Goal: Task Accomplishment & Management: Manage account settings

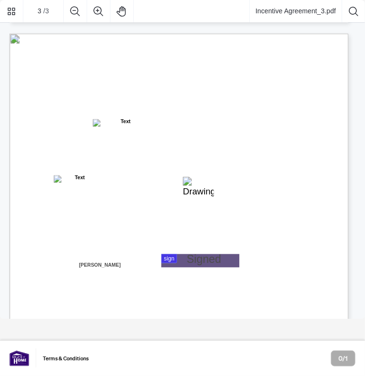
scroll to position [952, 0]
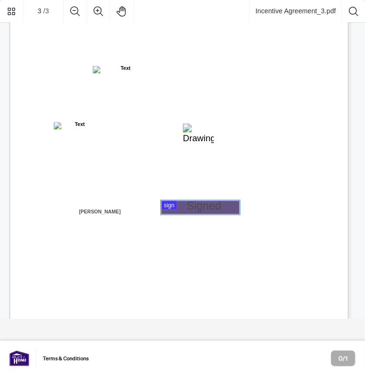
click at [190, 207] on div at bounding box center [182, 159] width 365 height 319
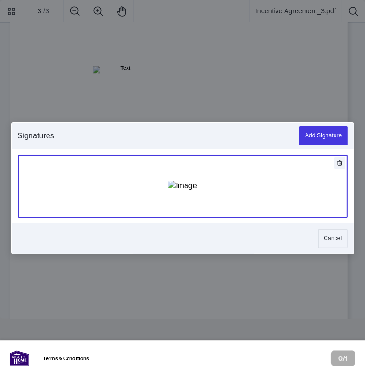
click at [168, 181] on img "Add Signature" at bounding box center [182, 186] width 29 height 10
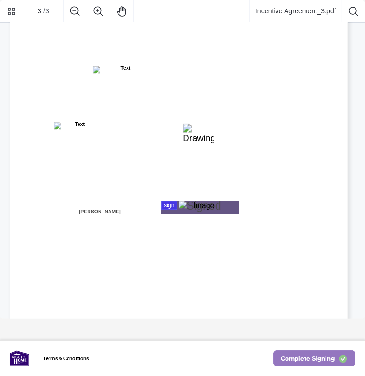
click at [316, 355] on span "Complete Signing" at bounding box center [308, 358] width 54 height 15
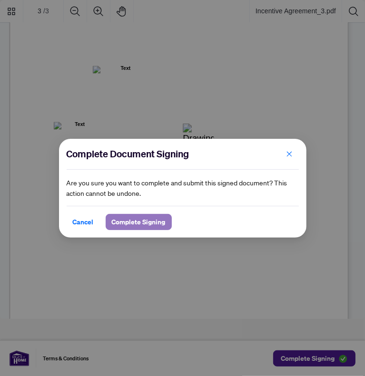
click at [132, 217] on span "Complete Signing" at bounding box center [139, 222] width 54 height 15
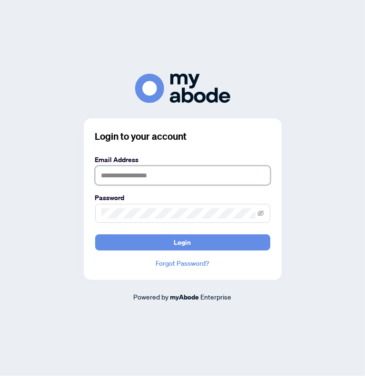
click at [168, 172] on input "text" at bounding box center [182, 175] width 175 height 19
type input "**********"
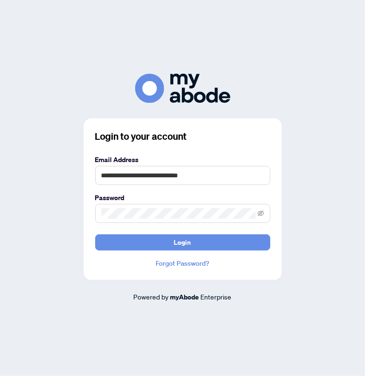
click at [162, 223] on span at bounding box center [182, 213] width 175 height 19
click at [159, 233] on form "**********" at bounding box center [182, 203] width 175 height 96
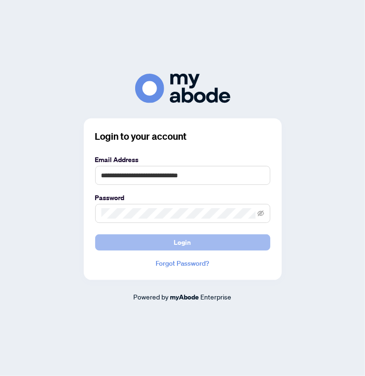
click at [160, 239] on button "Login" at bounding box center [182, 243] width 175 height 16
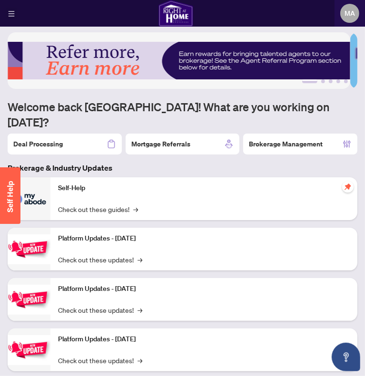
click at [7, 13] on button "button" at bounding box center [11, 13] width 11 height 11
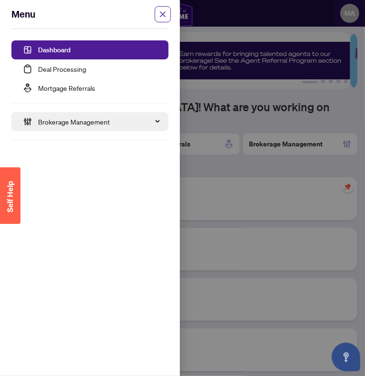
click at [78, 122] on span "Brokerage Management" at bounding box center [99, 121] width 123 height 19
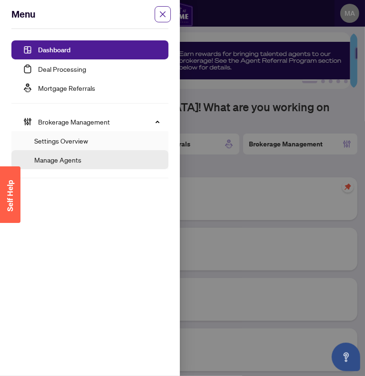
click at [66, 157] on link "Manage Agents" at bounding box center [57, 160] width 47 height 9
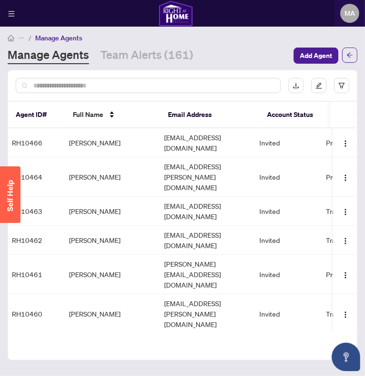
click at [137, 93] on div at bounding box center [148, 85] width 265 height 15
click at [138, 93] on div at bounding box center [148, 85] width 265 height 15
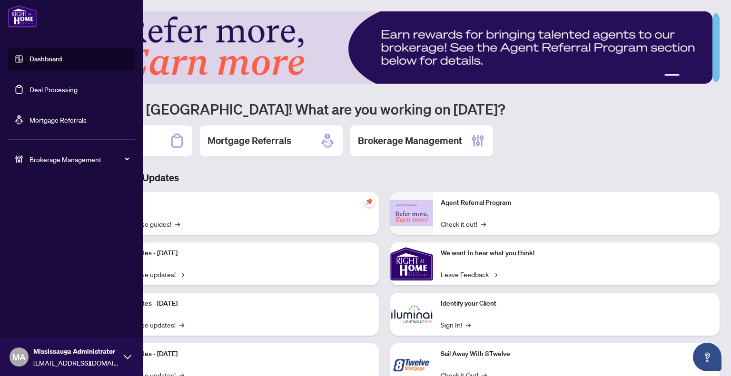
click at [106, 354] on span "Mississauga Administrator" at bounding box center [76, 351] width 86 height 10
click at [36, 318] on span "Logout" at bounding box center [38, 320] width 21 height 15
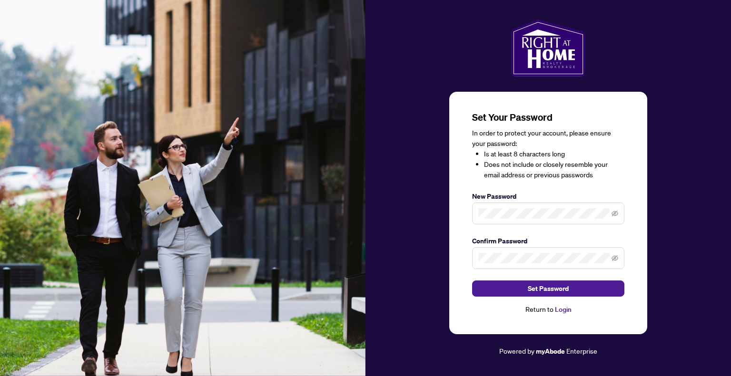
click at [506, 207] on span at bounding box center [548, 214] width 152 height 22
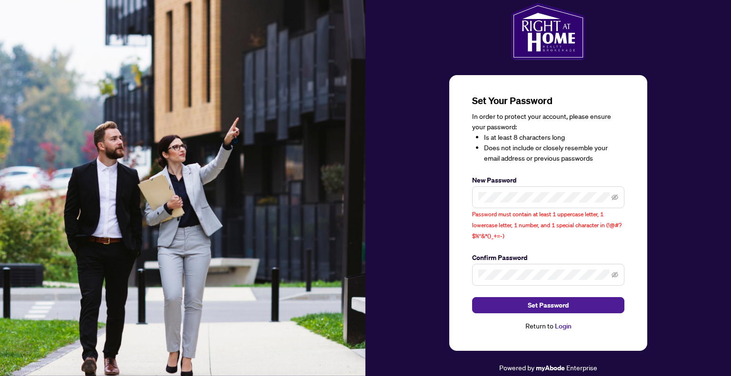
click at [531, 280] on span at bounding box center [548, 275] width 152 height 22
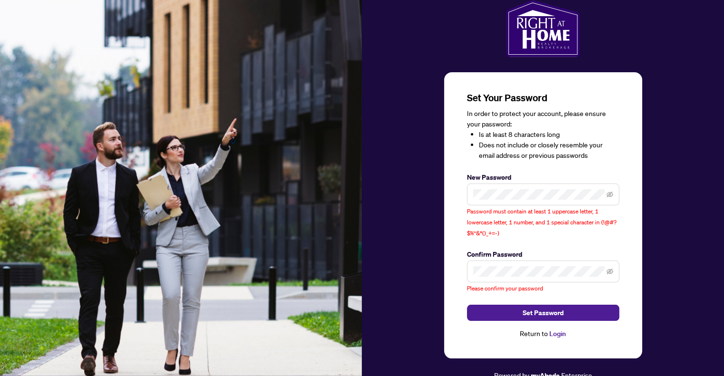
click at [557, 199] on span at bounding box center [543, 195] width 152 height 22
click at [540, 262] on span at bounding box center [543, 272] width 152 height 22
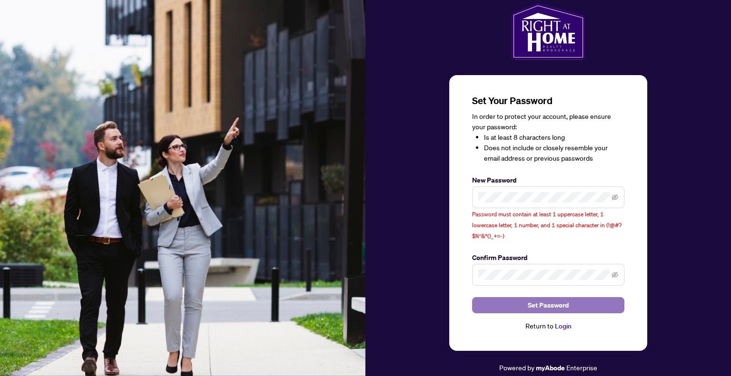
click at [575, 304] on button "Set Password" at bounding box center [548, 305] width 152 height 16
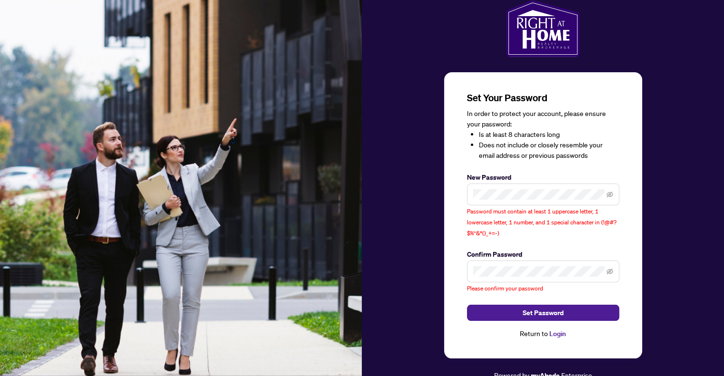
click at [516, 200] on span at bounding box center [543, 195] width 152 height 22
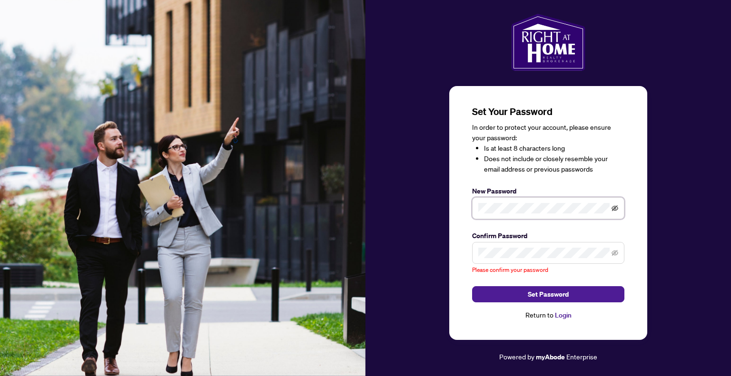
click at [618, 210] on icon "eye-invisible" at bounding box center [614, 208] width 7 height 7
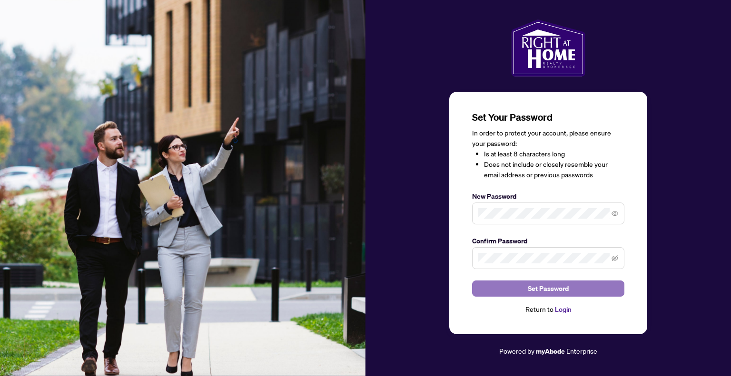
click at [570, 285] on button "Set Password" at bounding box center [548, 289] width 152 height 16
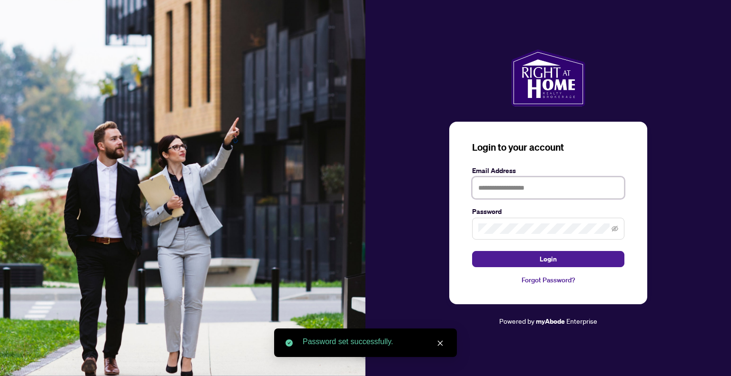
click at [542, 188] on input "text" at bounding box center [548, 188] width 152 height 22
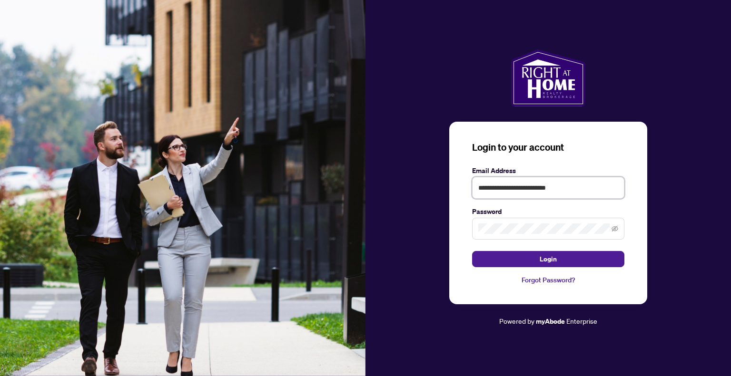
type input "**********"
click at [555, 248] on form "**********" at bounding box center [548, 217] width 152 height 102
click at [611, 187] on keeper-lock "Open Keeper Popup" at bounding box center [612, 187] width 11 height 11
click at [563, 262] on button "Login" at bounding box center [548, 259] width 152 height 16
